Goal: Navigation & Orientation: Find specific page/section

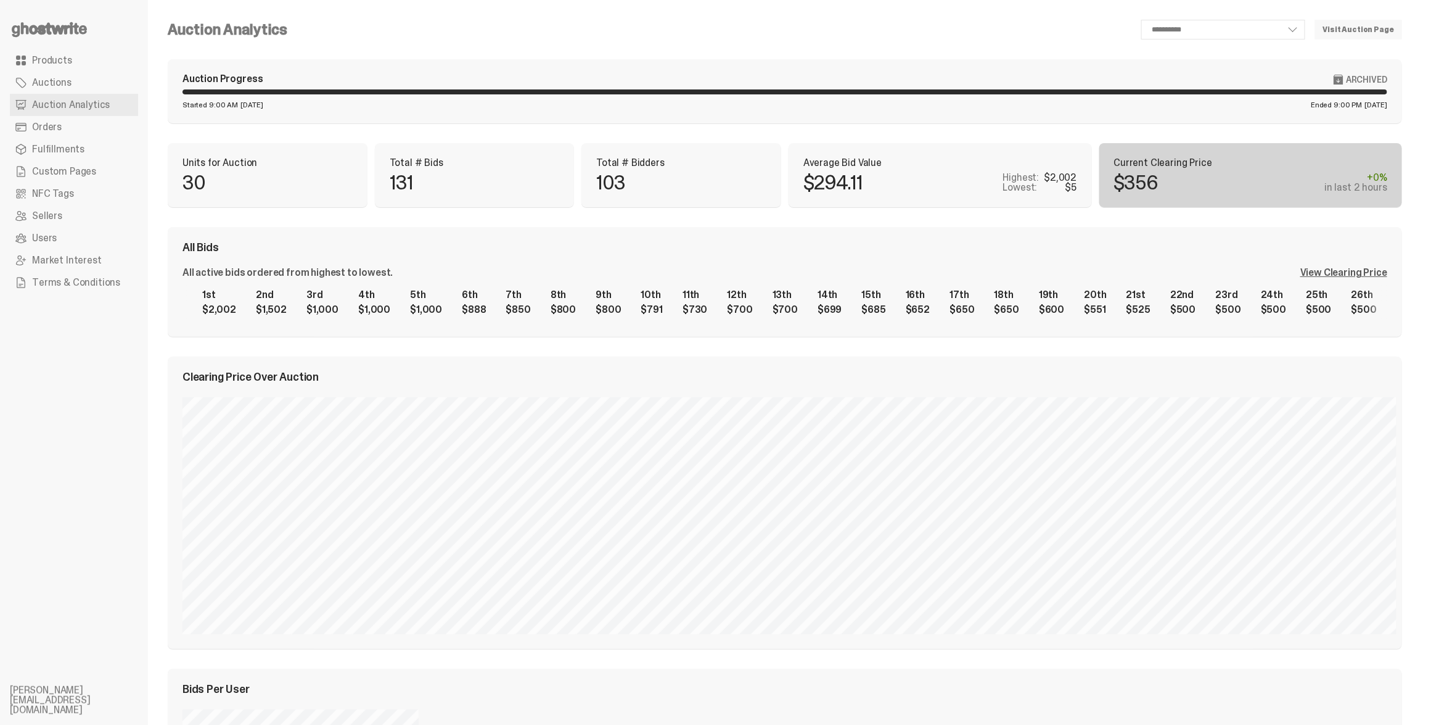
scroll to position [0, 1064]
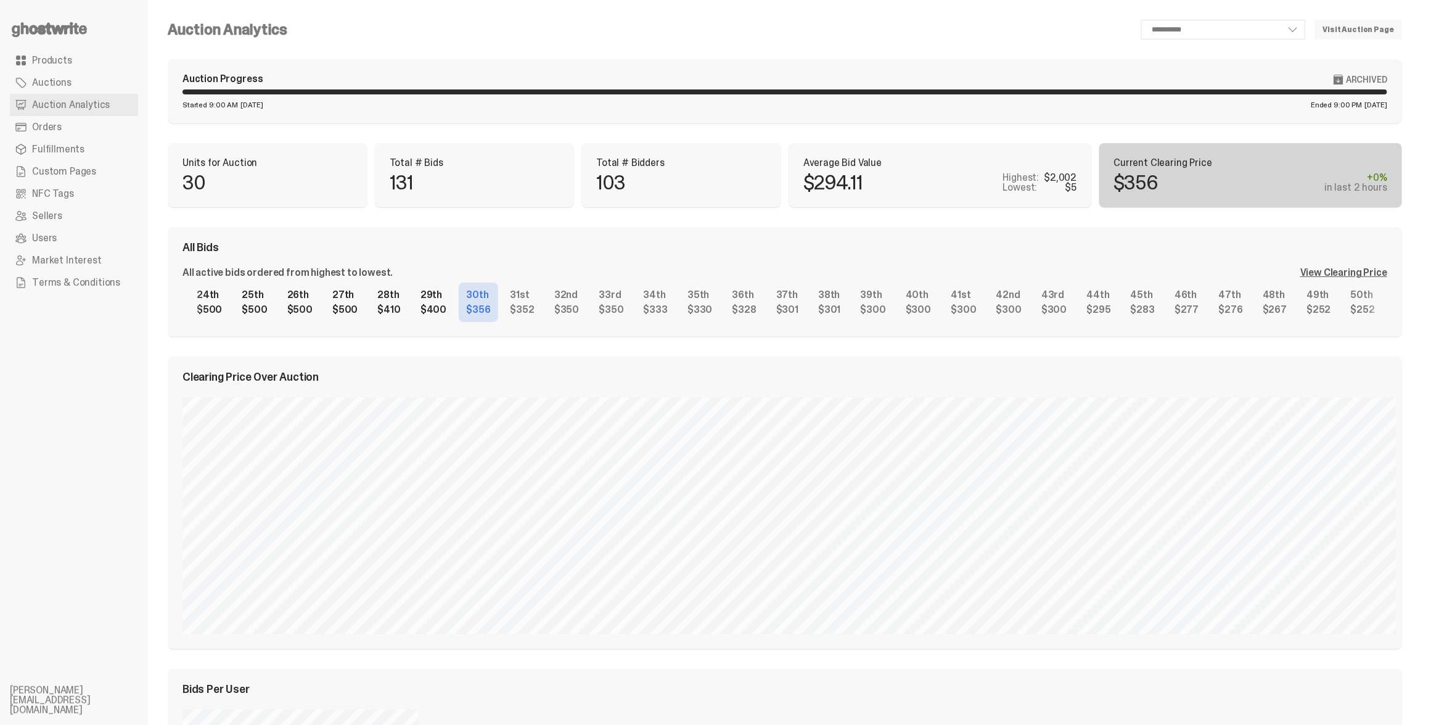
click at [52, 58] on span "Products" at bounding box center [52, 60] width 40 height 10
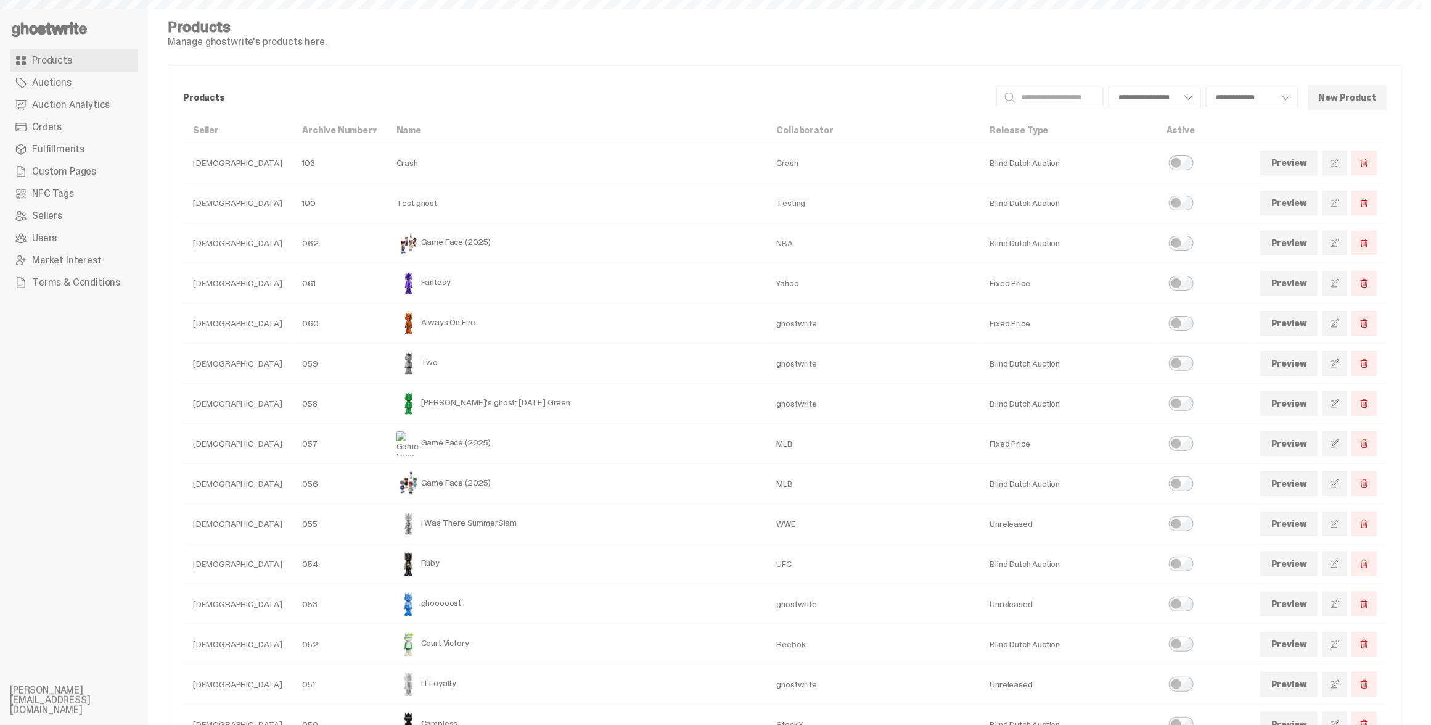
click at [55, 25] on icon at bounding box center [49, 30] width 79 height 20
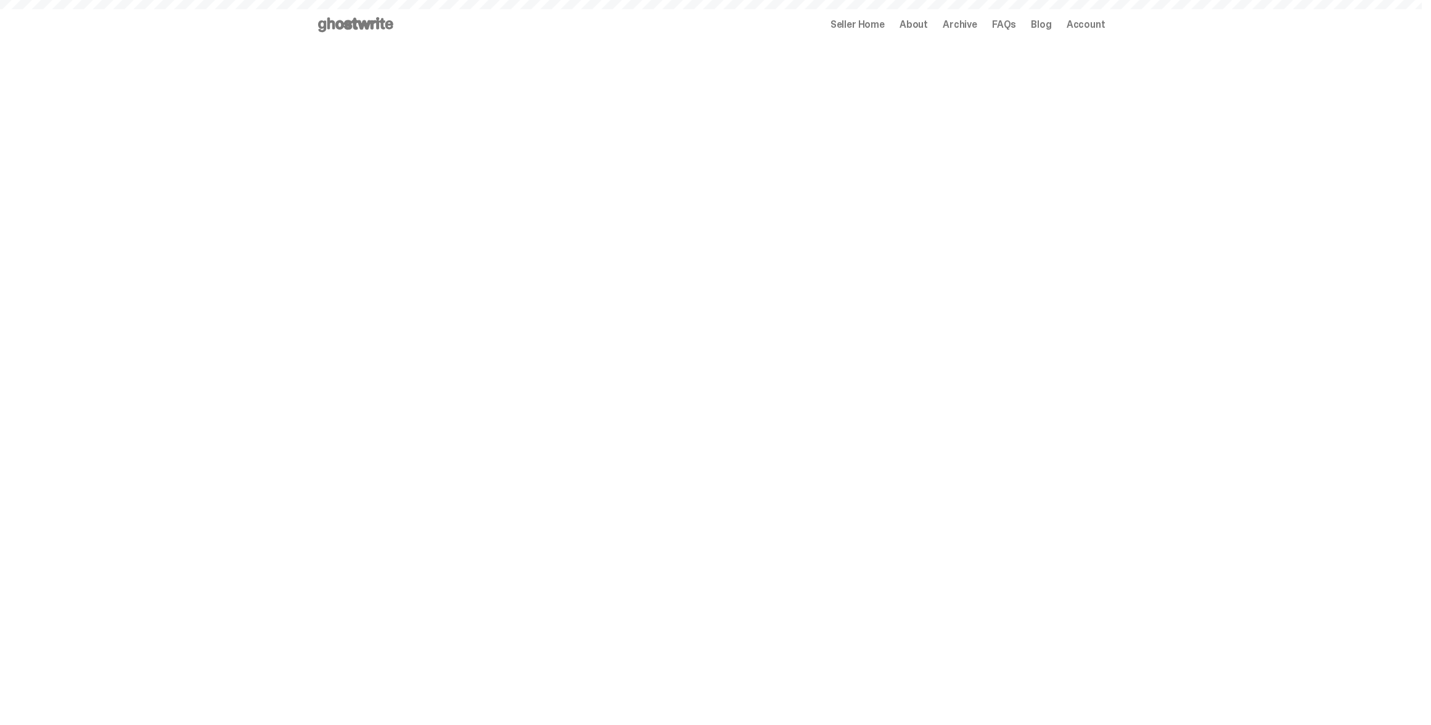
click at [976, 28] on span "Archive" at bounding box center [960, 25] width 35 height 10
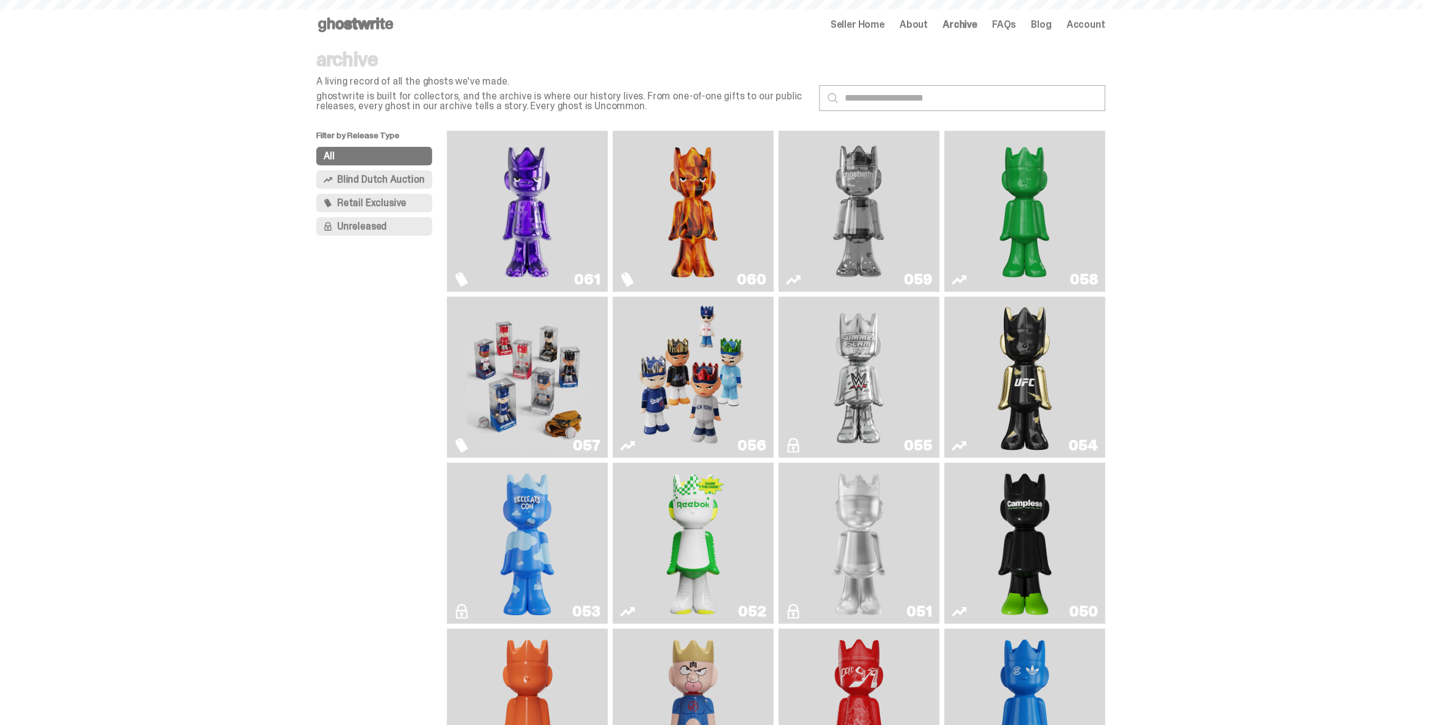
click at [548, 377] on img "Game Face (2025)" at bounding box center [527, 377] width 121 height 151
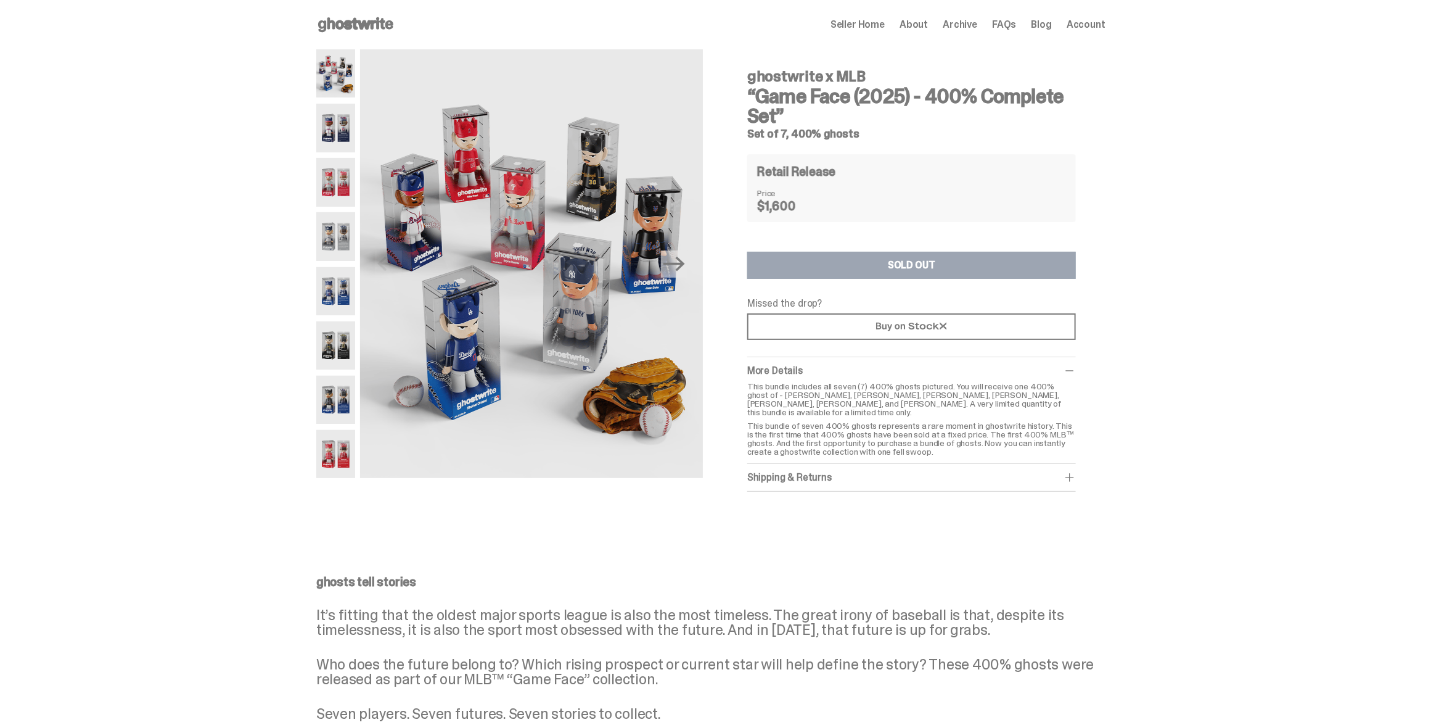
click at [345, 180] on img at bounding box center [335, 182] width 39 height 48
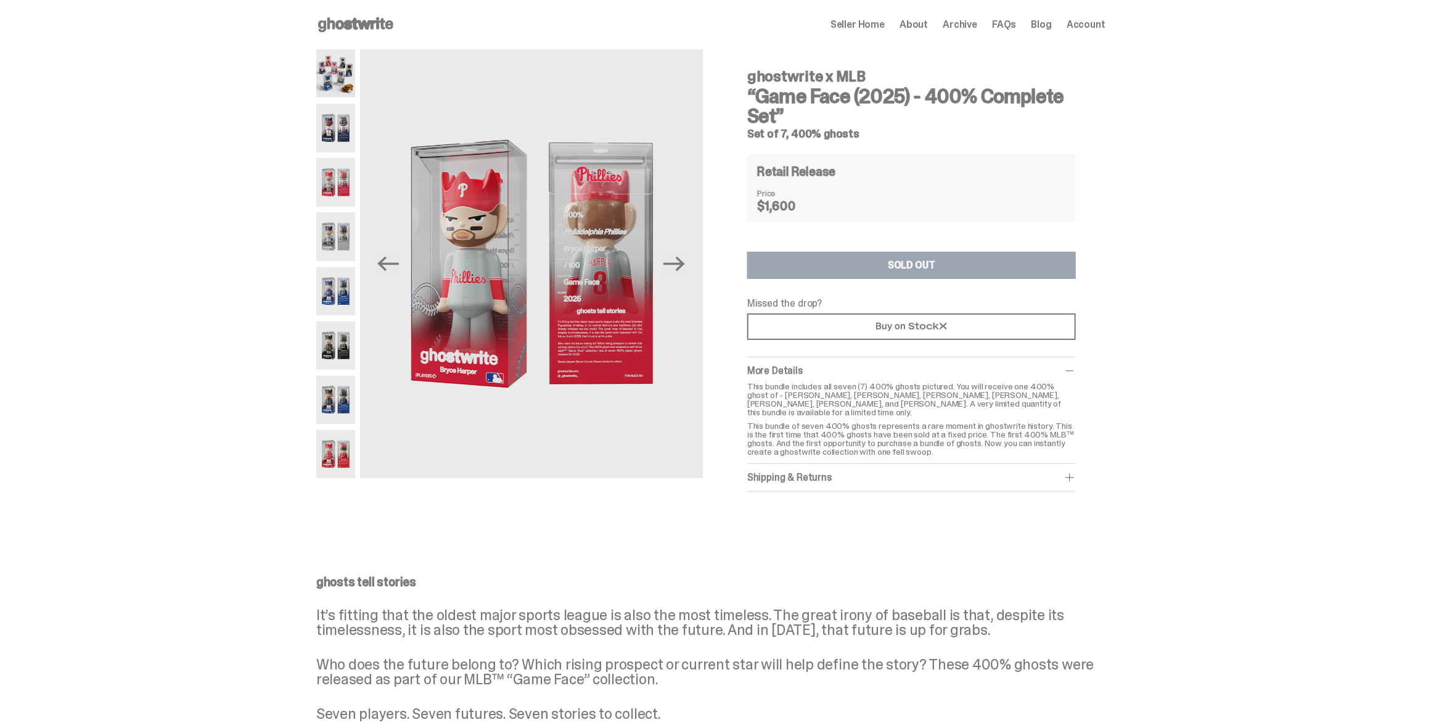
click at [988, 26] on div "Seller Home About Archive FAQs Blog Account" at bounding box center [968, 24] width 275 height 15
click at [975, 25] on span "Archive" at bounding box center [960, 25] width 35 height 10
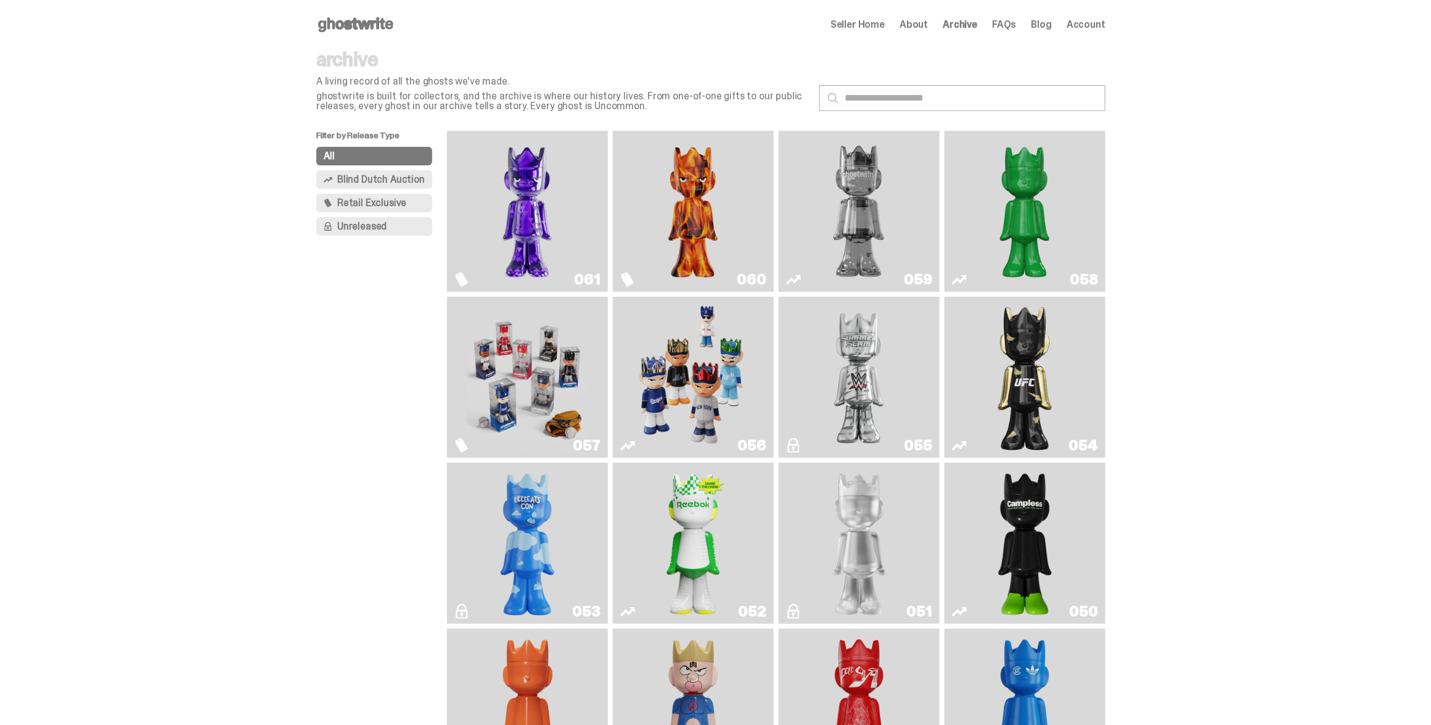
click at [885, 194] on img "Two" at bounding box center [858, 211] width 121 height 151
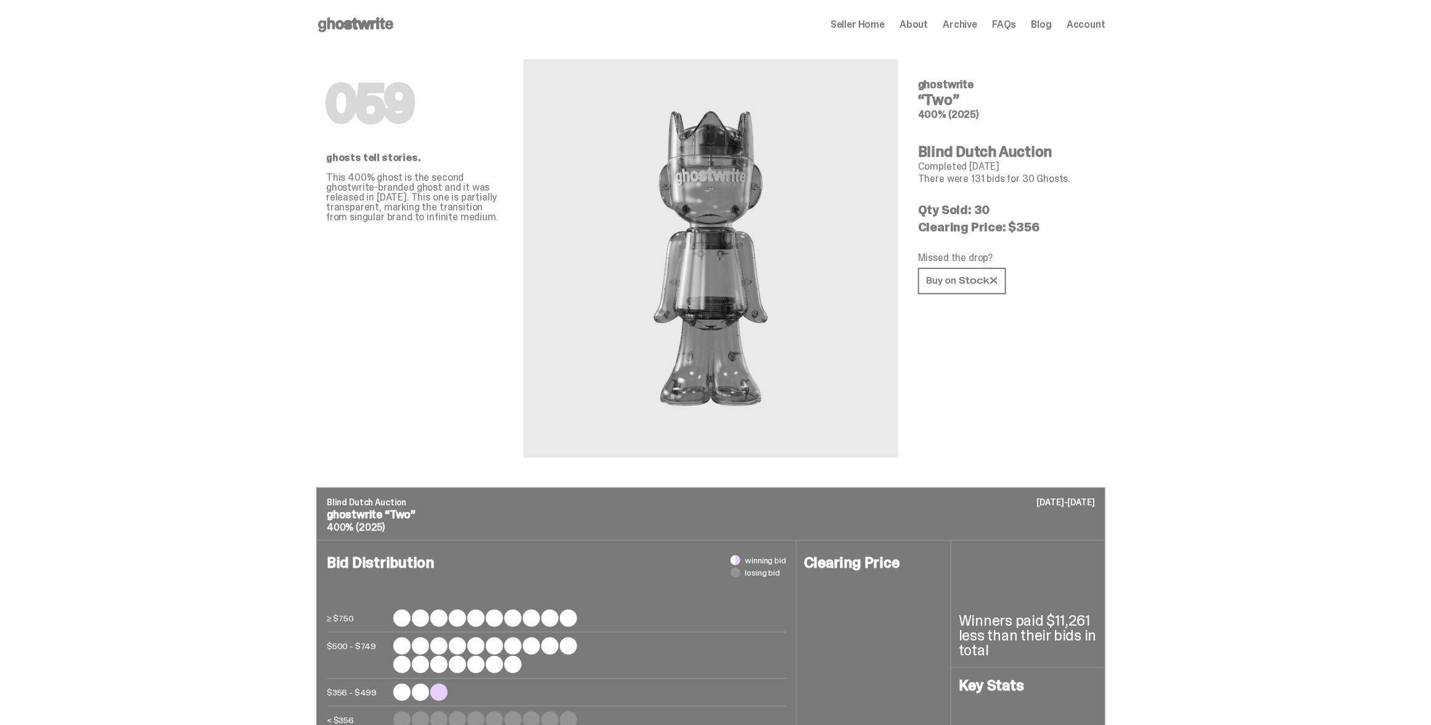
click at [962, 27] on span "Archive" at bounding box center [960, 25] width 35 height 10
